Goal: Information Seeking & Learning: Check status

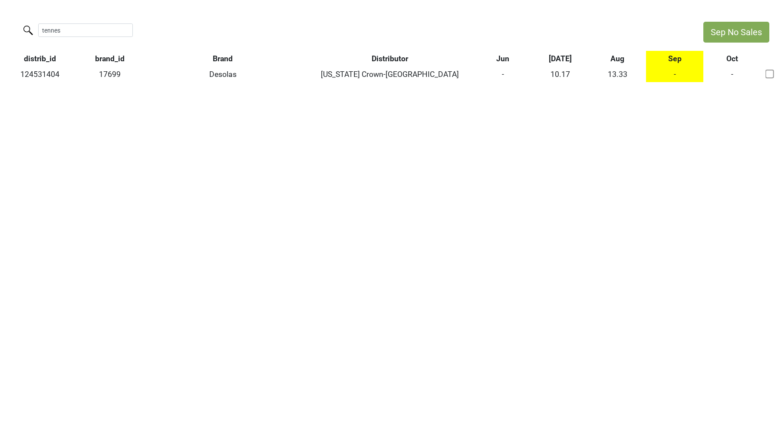
drag, startPoint x: 0, startPoint y: 0, endPoint x: 16, endPoint y: 26, distance: 30.4
click at [16, 26] on div "tennes" at bounding box center [347, 31] width 695 height 19
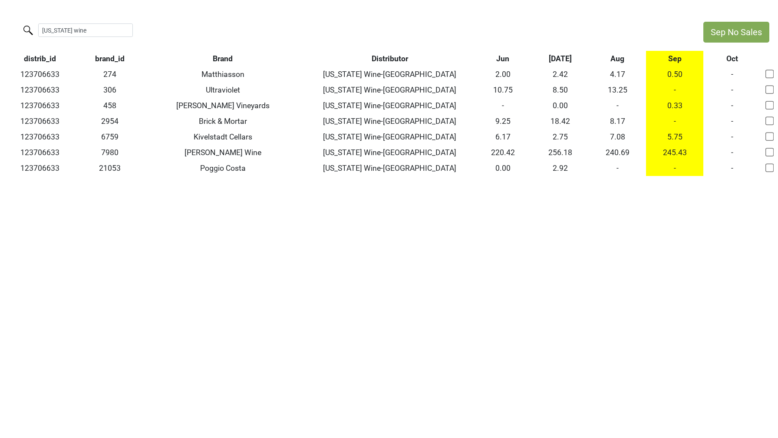
type input "vermont wine"
click at [675, 59] on th "Sep" at bounding box center [674, 59] width 57 height 16
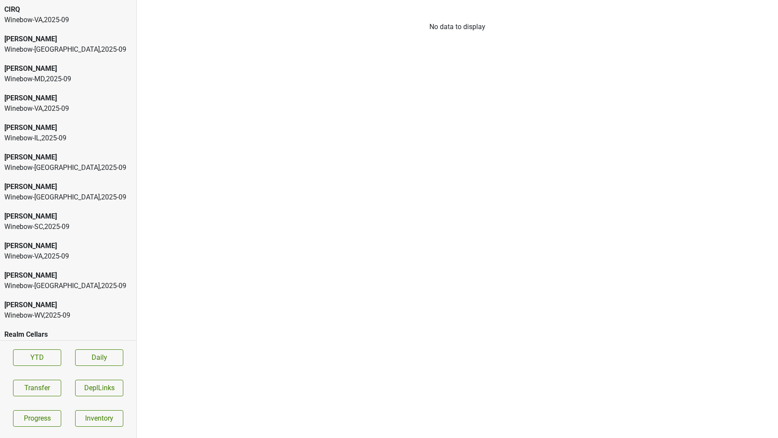
click at [88, 80] on div "Winebow-MD , 2025 - 09" at bounding box center [68, 79] width 128 height 10
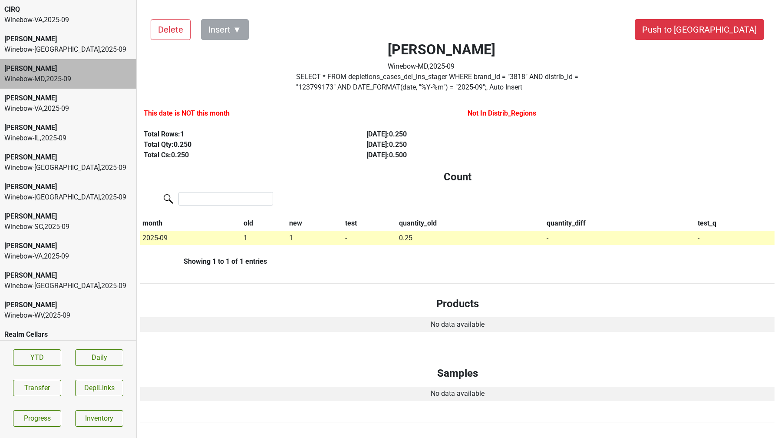
click at [320, 73] on label "SELECT * FROM depletions_cases_del_ins_stager WHERE brand_id = " 3818 " AND dis…" at bounding box center [442, 82] width 292 height 21
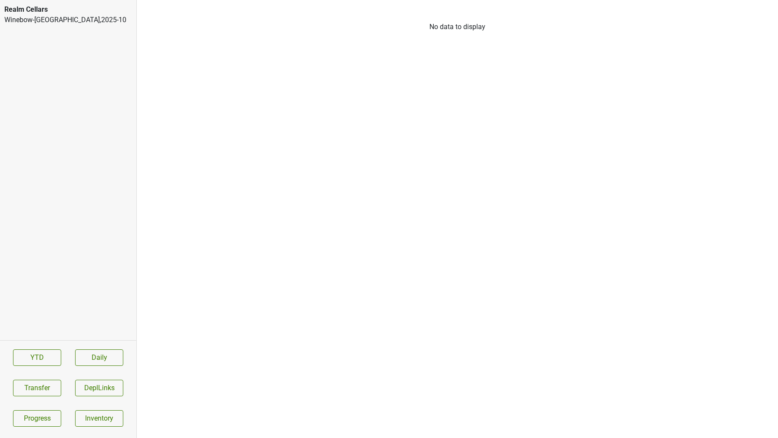
click at [43, 20] on div "Winebow-NJ , 2025 - 10" at bounding box center [68, 20] width 128 height 10
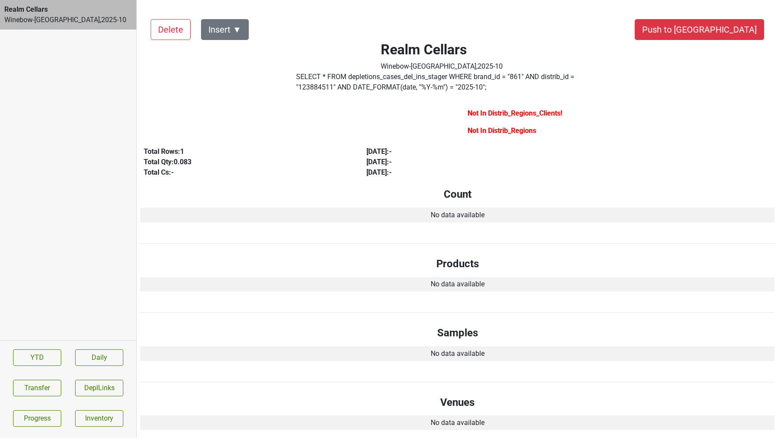
click at [336, 92] on label "SELECT * FROM depletions_cases_del_ins_stager WHERE brand_id = " 861 " AND dist…" at bounding box center [442, 82] width 292 height 21
